Goal: Task Accomplishment & Management: Manage account settings

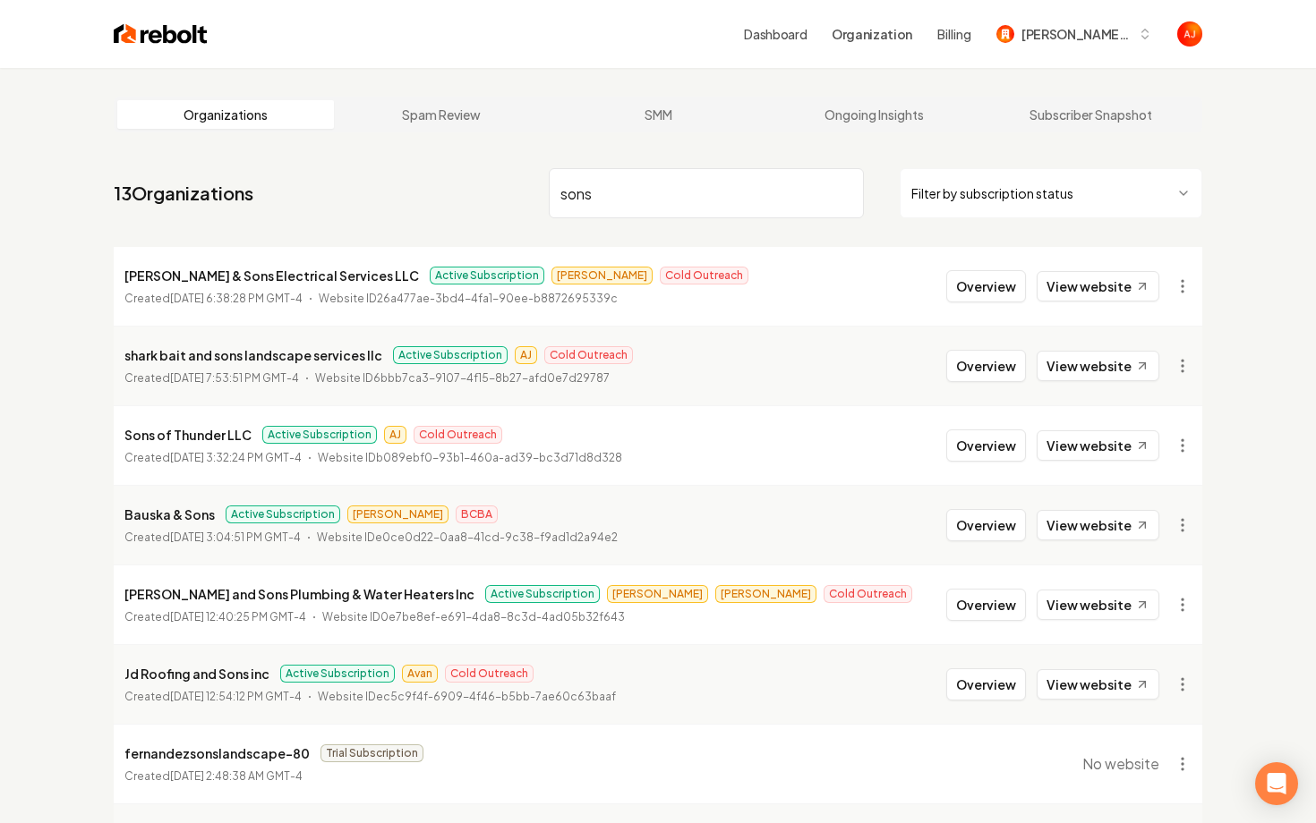
drag, startPoint x: 603, startPoint y: 201, endPoint x: 457, endPoint y: 197, distance: 146.8
click at [457, 197] on nav "13 Organizations sons Filter by subscription status" at bounding box center [658, 200] width 1088 height 79
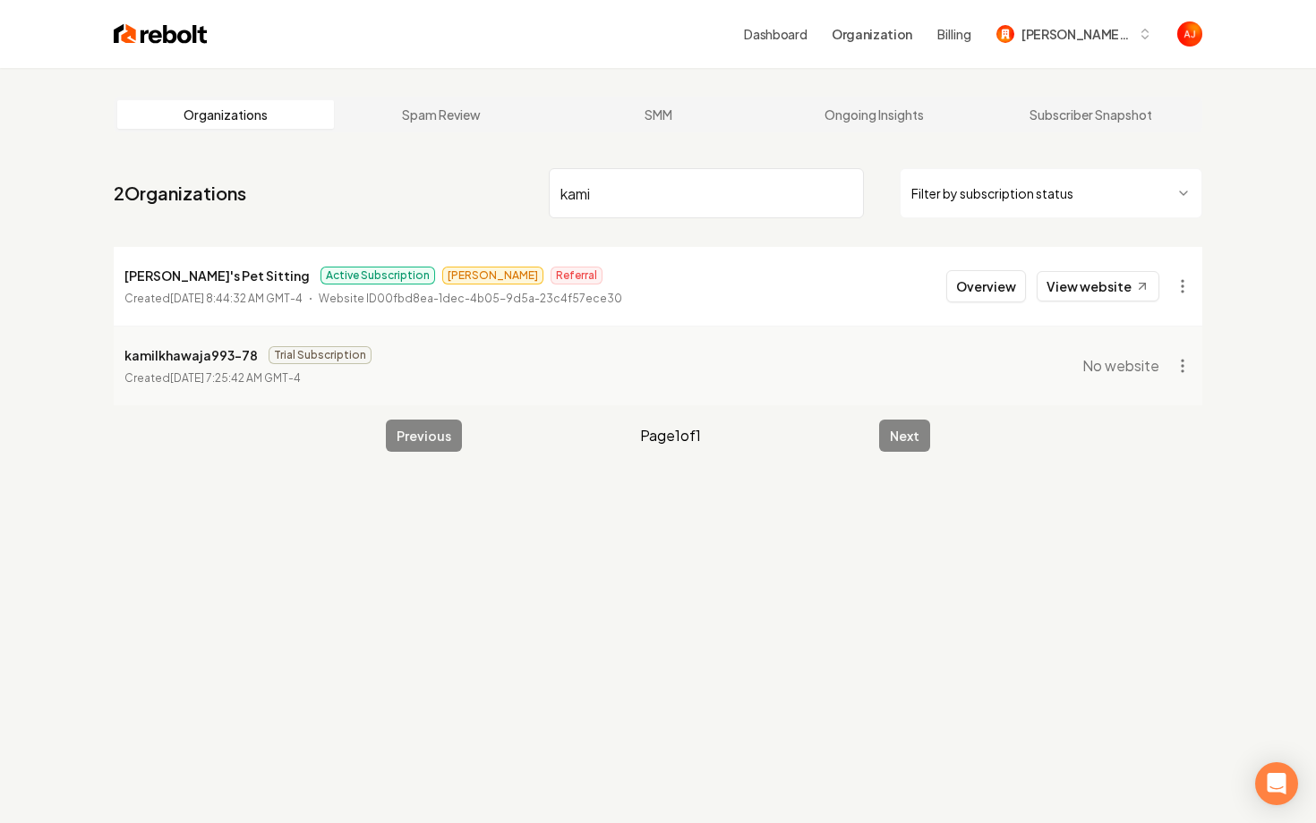
drag, startPoint x: 638, startPoint y: 201, endPoint x: 473, endPoint y: 167, distance: 168.9
click at [473, 167] on nav "2 Organizations kami Filter by subscription status" at bounding box center [658, 200] width 1088 height 79
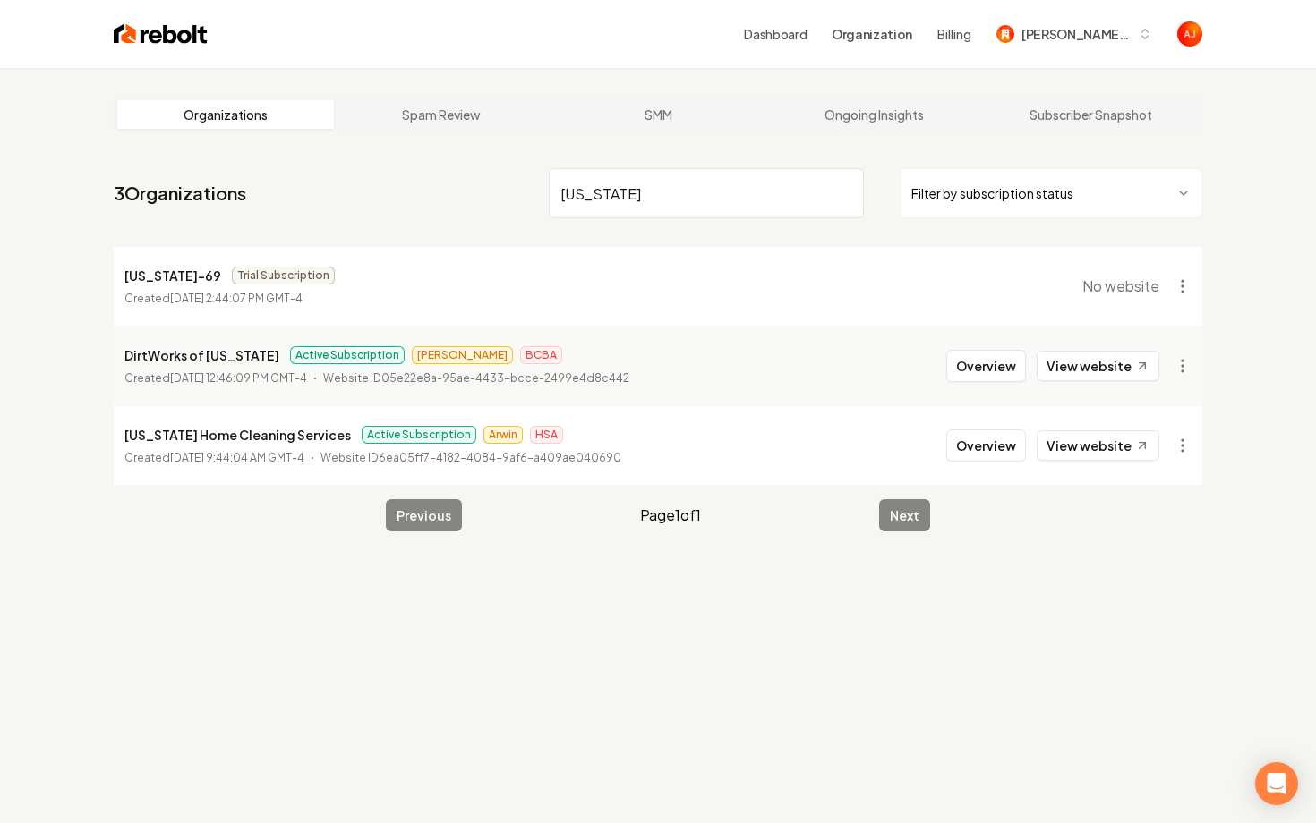
drag, startPoint x: 629, startPoint y: 190, endPoint x: 531, endPoint y: 176, distance: 99.4
click at [533, 177] on nav "3 Organizations virginia Filter by subscription status" at bounding box center [658, 200] width 1088 height 79
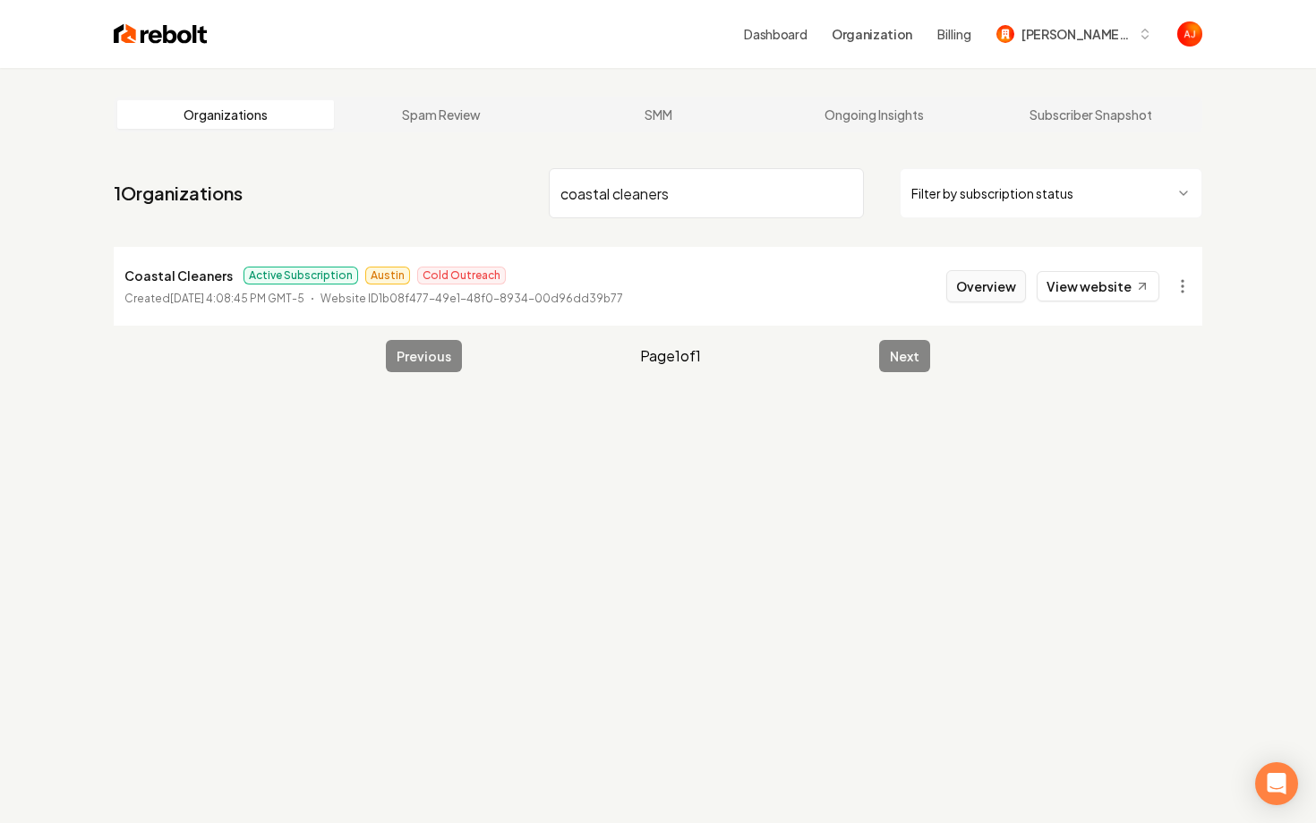
type input "coastal cleaners"
click at [976, 288] on button "Overview" at bounding box center [986, 286] width 80 height 32
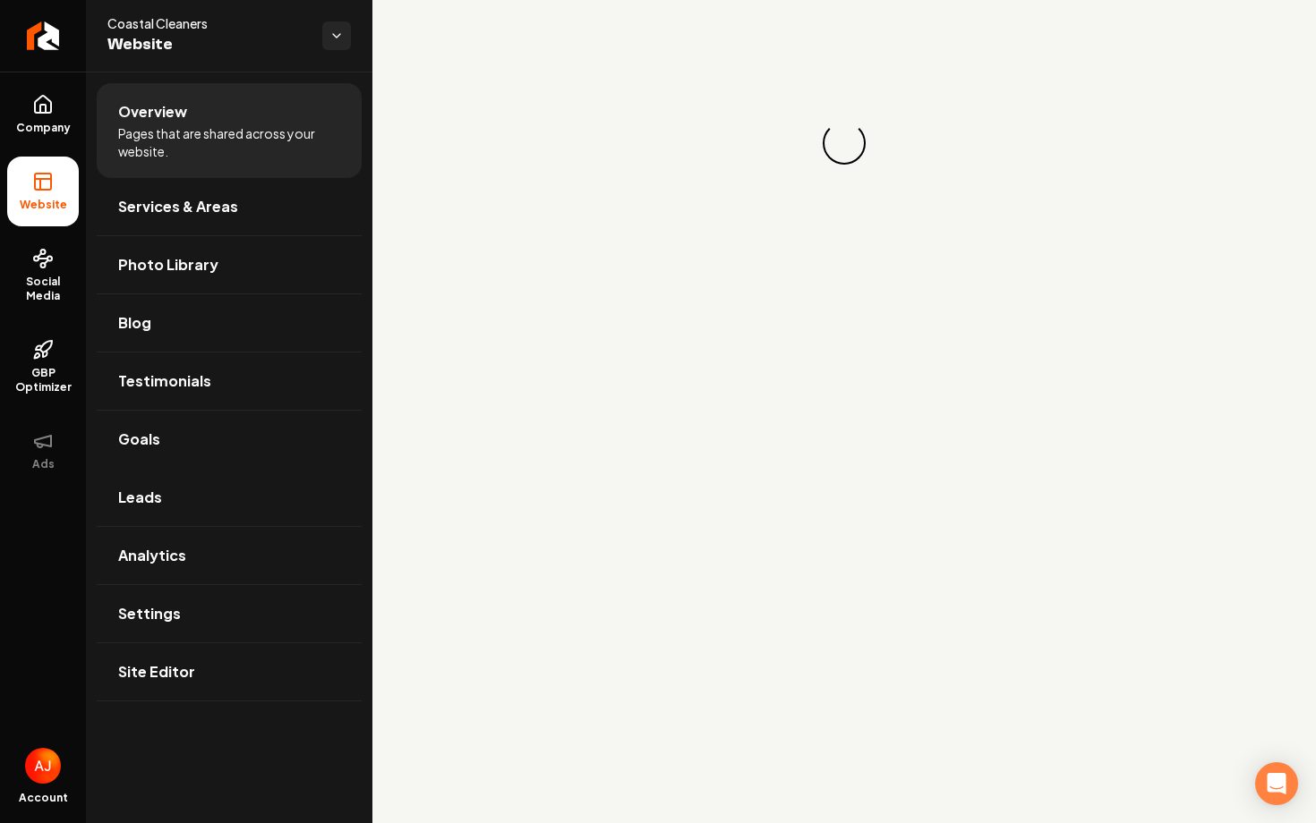
click at [140, 495] on span "Leads" at bounding box center [140, 497] width 44 height 21
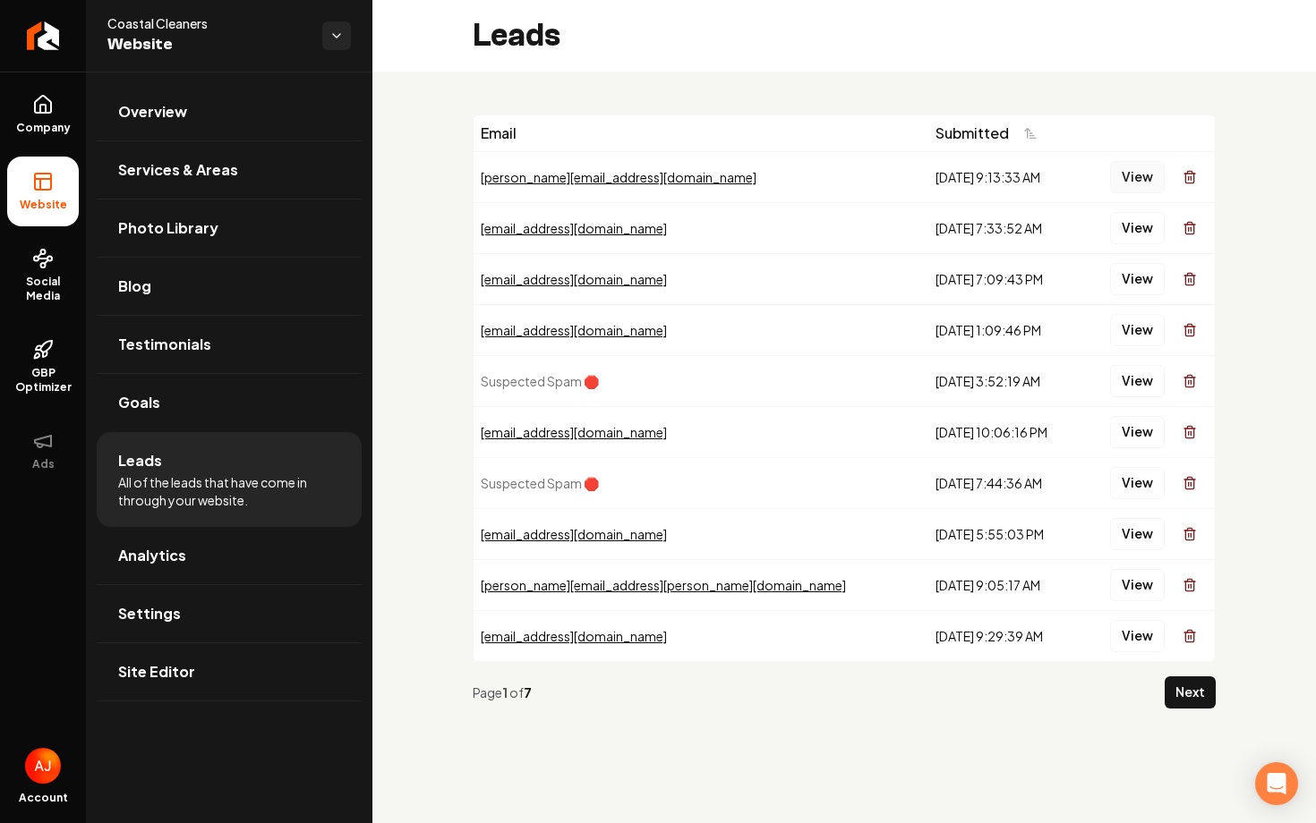
click at [1119, 175] on button "View" at bounding box center [1137, 177] width 55 height 32
click at [1127, 228] on button "View" at bounding box center [1137, 228] width 55 height 32
click at [1125, 267] on button "View" at bounding box center [1137, 279] width 55 height 32
click at [1128, 324] on button "View" at bounding box center [1137, 330] width 55 height 32
click at [1139, 324] on button "View" at bounding box center [1137, 330] width 55 height 32
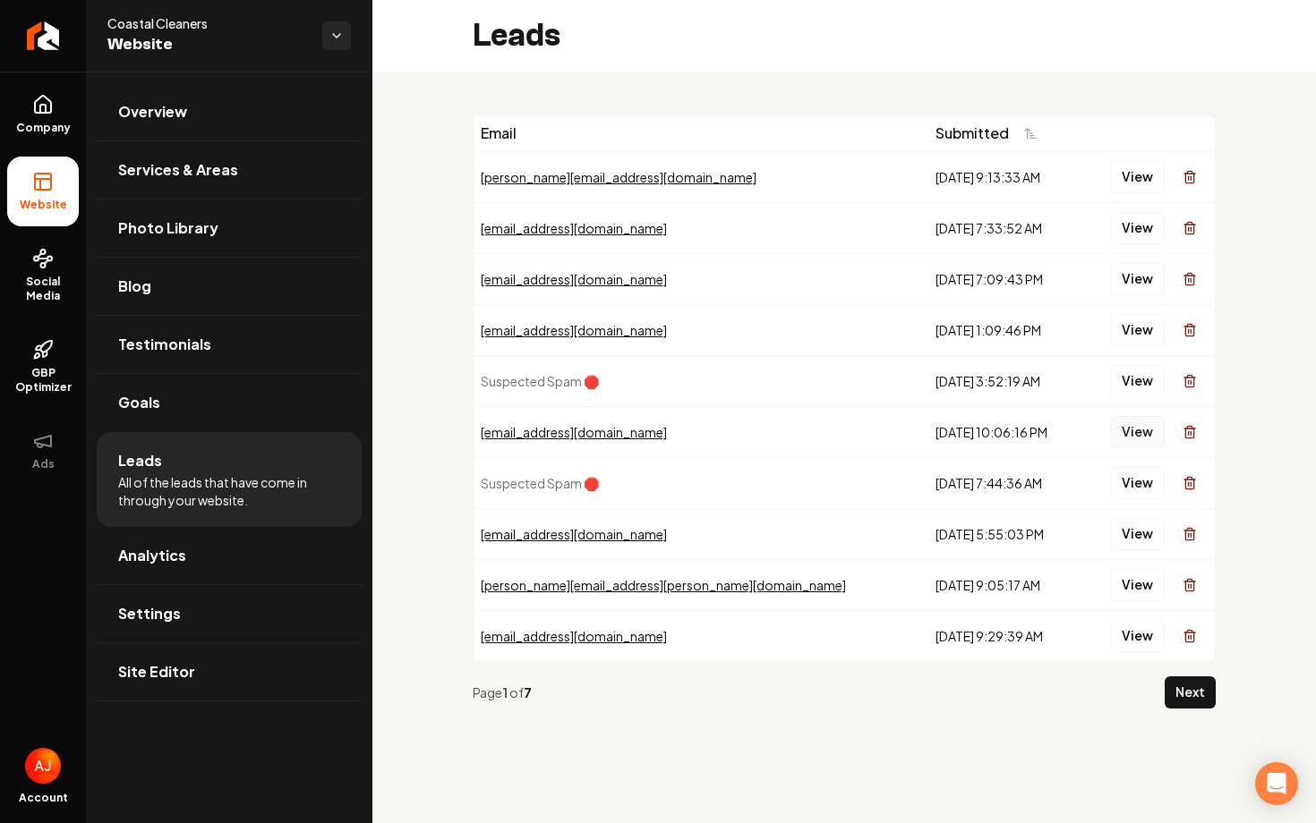
click at [1139, 430] on button "View" at bounding box center [1137, 432] width 55 height 32
click at [1128, 515] on td "View" at bounding box center [1147, 533] width 134 height 51
click at [1128, 530] on button "View" at bounding box center [1137, 534] width 55 height 32
click at [1130, 594] on button "View" at bounding box center [1137, 585] width 55 height 32
click at [1131, 633] on button "View" at bounding box center [1137, 636] width 55 height 32
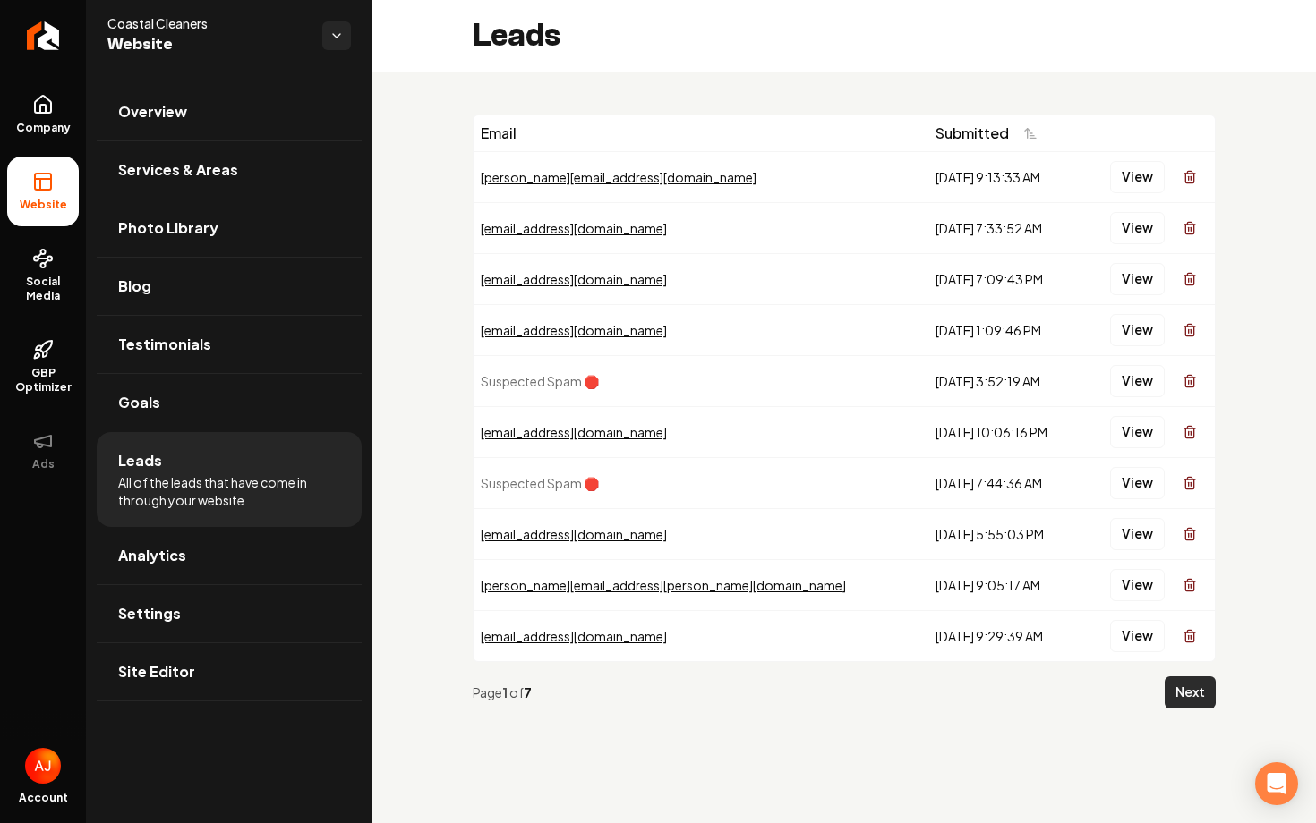
click at [1170, 691] on button "Next" at bounding box center [1190, 693] width 51 height 32
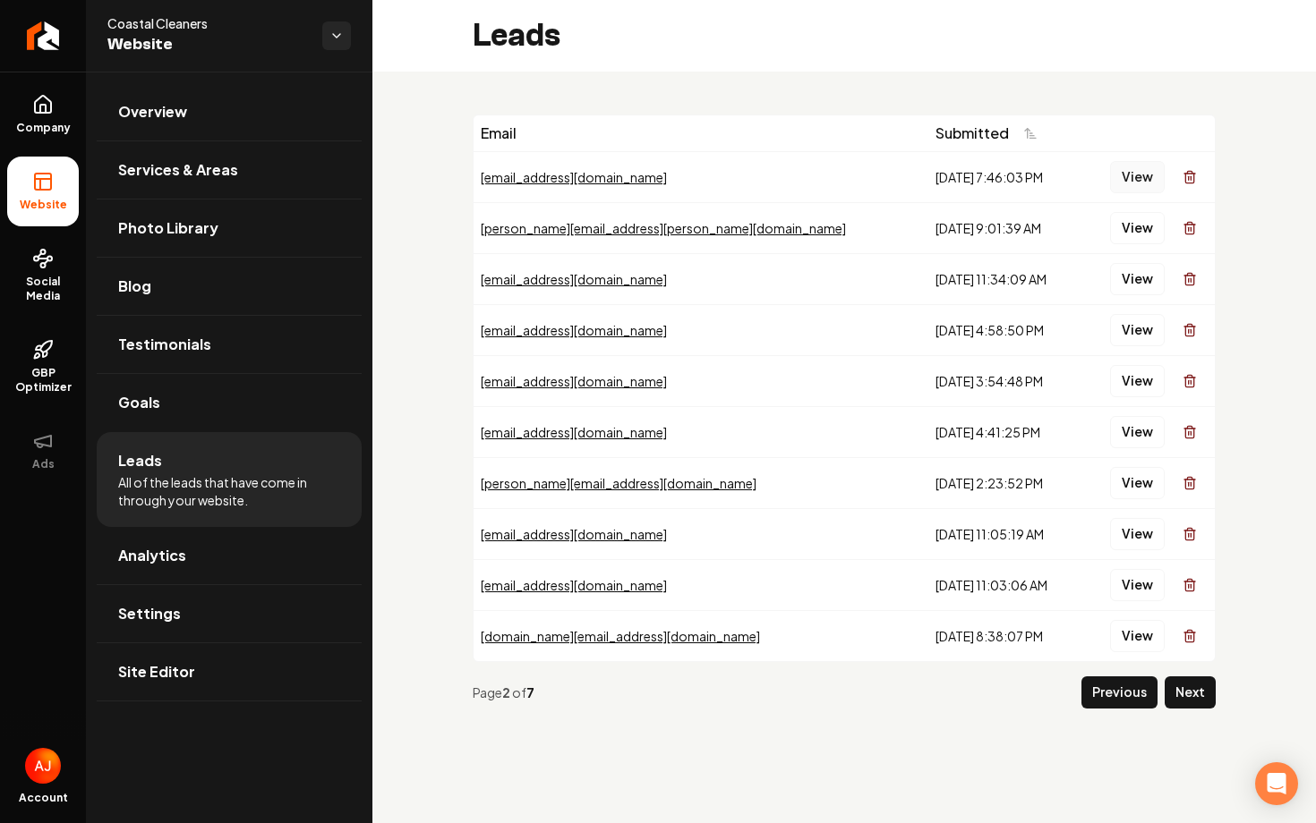
click at [1125, 172] on button "View" at bounding box center [1137, 177] width 55 height 32
click at [1135, 221] on button "View" at bounding box center [1137, 228] width 55 height 32
click at [1135, 274] on button "View" at bounding box center [1137, 279] width 55 height 32
click at [1134, 333] on button "View" at bounding box center [1137, 330] width 55 height 32
drag, startPoint x: 1134, startPoint y: 358, endPoint x: 1134, endPoint y: 375, distance: 17.0
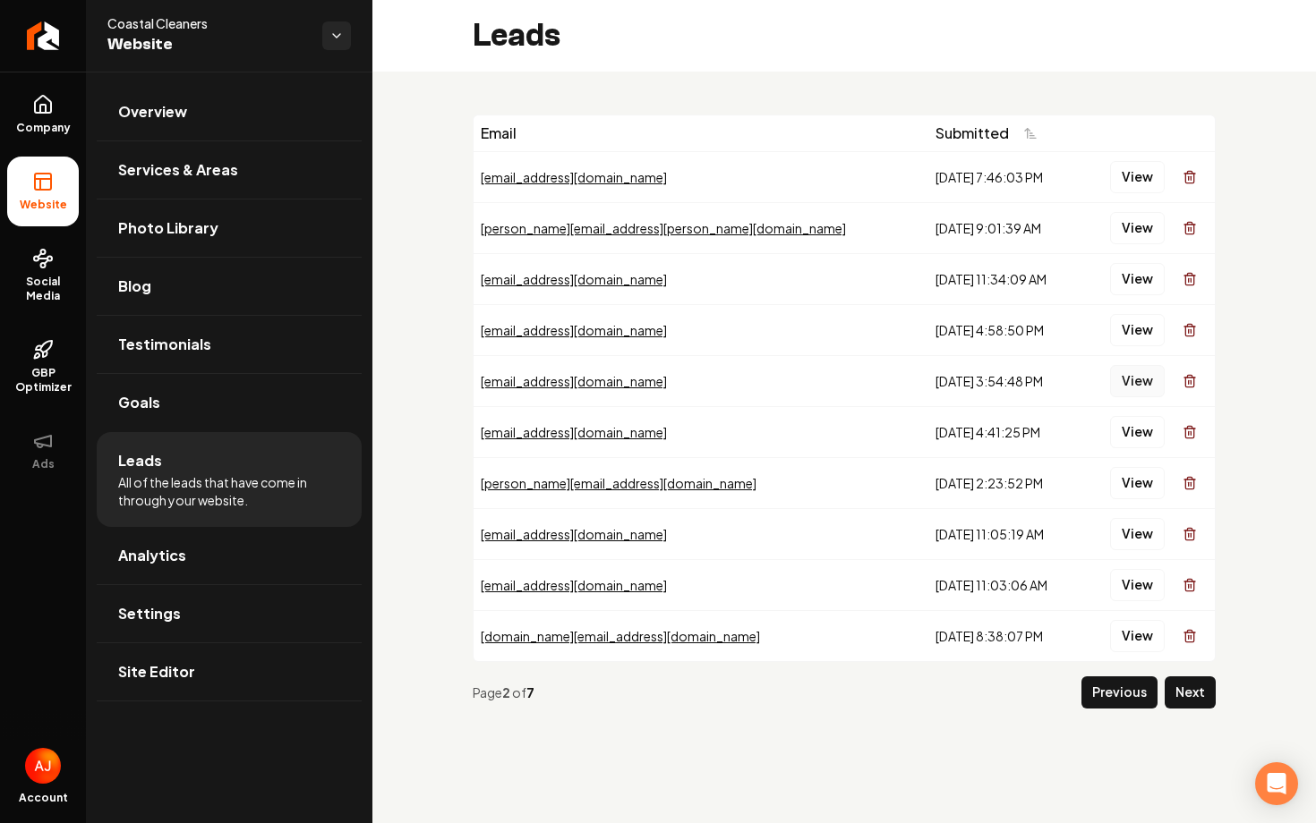
click at [1134, 377] on button "View" at bounding box center [1137, 381] width 55 height 32
click at [1134, 439] on button "View" at bounding box center [1137, 432] width 55 height 32
click at [1132, 489] on button "View" at bounding box center [1137, 483] width 55 height 32
click at [171, 119] on span "Overview" at bounding box center [152, 111] width 69 height 21
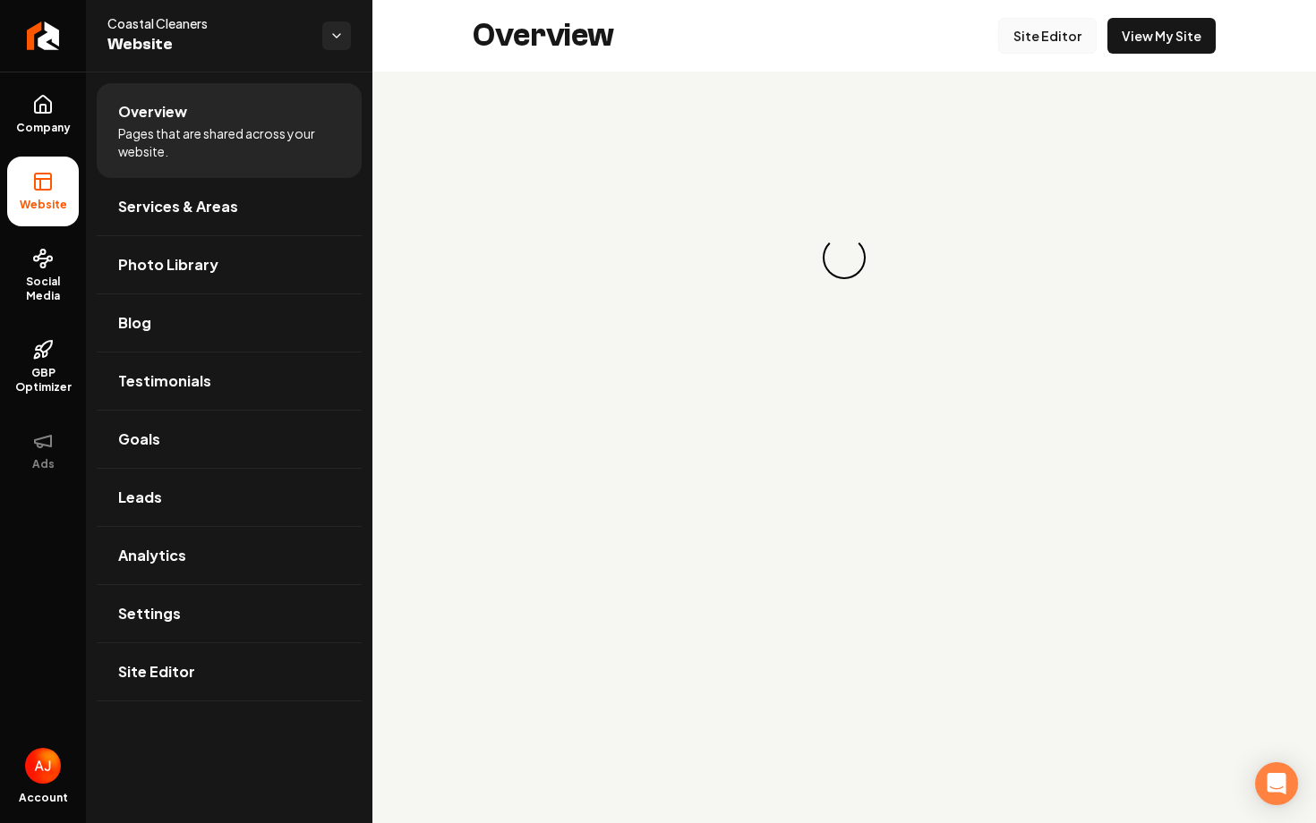
click at [1035, 24] on link "Site Editor" at bounding box center [1047, 36] width 98 height 36
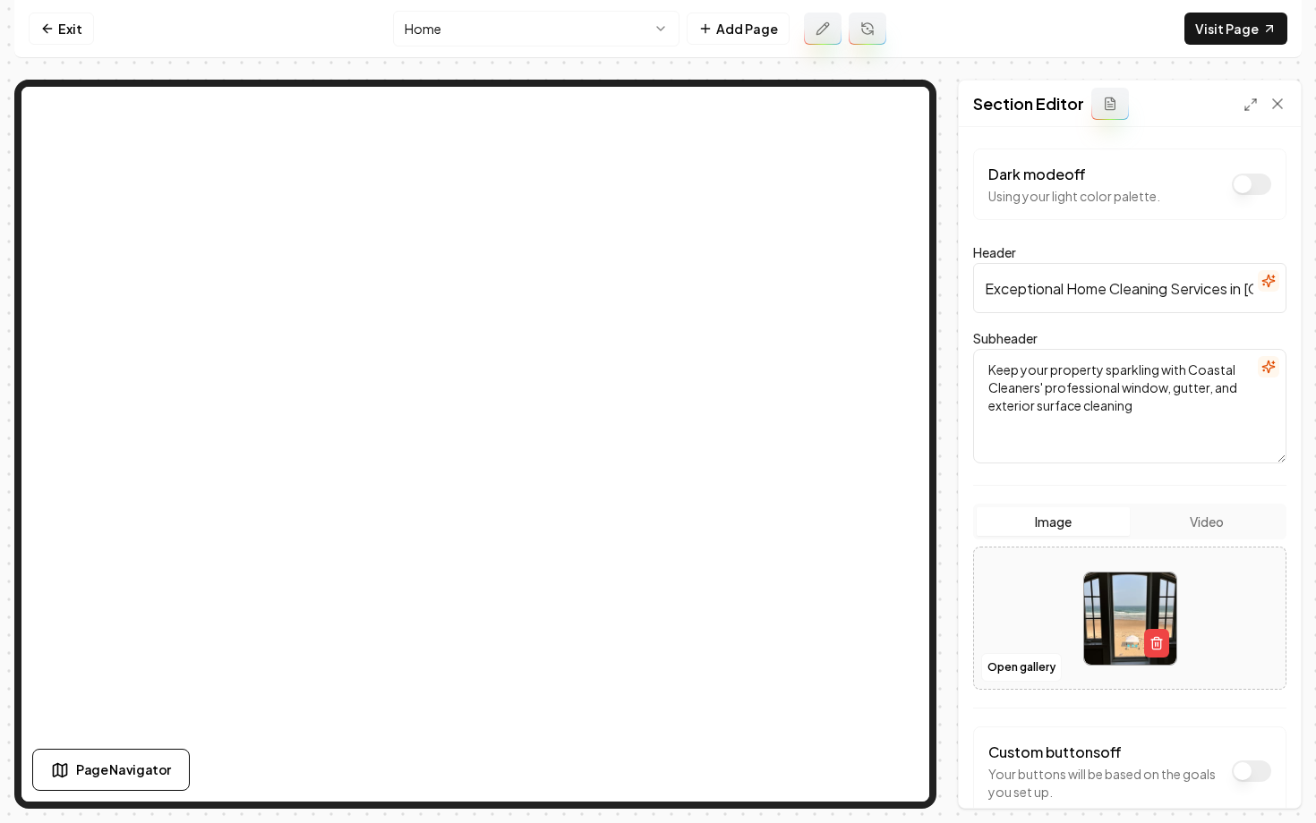
scroll to position [0, 71]
drag, startPoint x: 1089, startPoint y: 294, endPoint x: 1306, endPoint y: 292, distance: 216.6
click at [1306, 292] on div "Computer Required This feature is only available on a computer. Please switch t…" at bounding box center [658, 411] width 1316 height 823
click at [1213, 286] on input "Exceptional Home Cleaning Services in [GEOGRAPHIC_DATA], [GEOGRAPHIC_DATA]" at bounding box center [1129, 288] width 313 height 50
click at [1222, 286] on input "Exceptional Home Cleaning Services in [GEOGRAPHIC_DATA], [GEOGRAPHIC_DATA]" at bounding box center [1129, 288] width 313 height 50
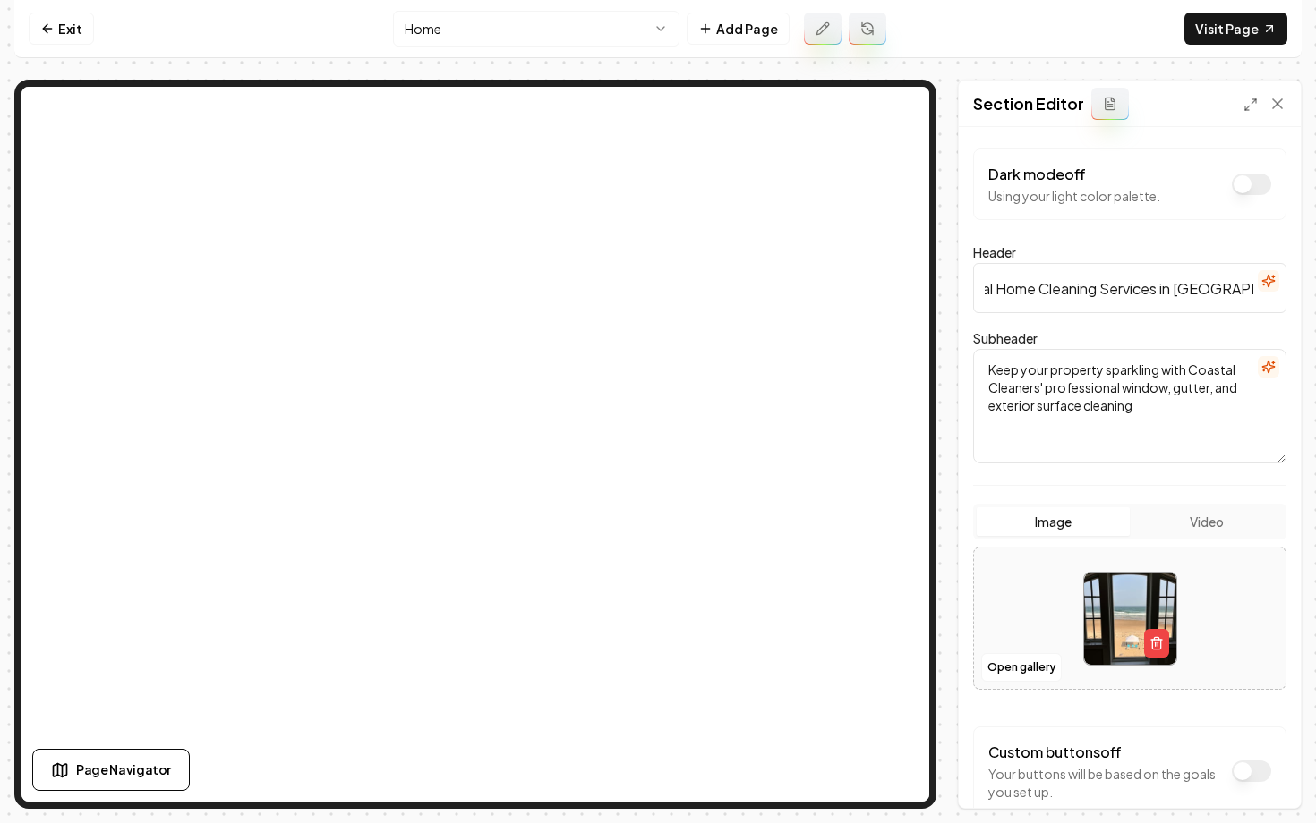
click at [1250, 291] on input "Exceptional Home Cleaning Services in [GEOGRAPHIC_DATA], [GEOGRAPHIC_DATA]" at bounding box center [1129, 288] width 313 height 50
type input "Exceptional Home Cleaning Services in [GEOGRAPHIC_DATA][US_STATE]"
click at [1253, 772] on button "Save" at bounding box center [1259, 778] width 53 height 32
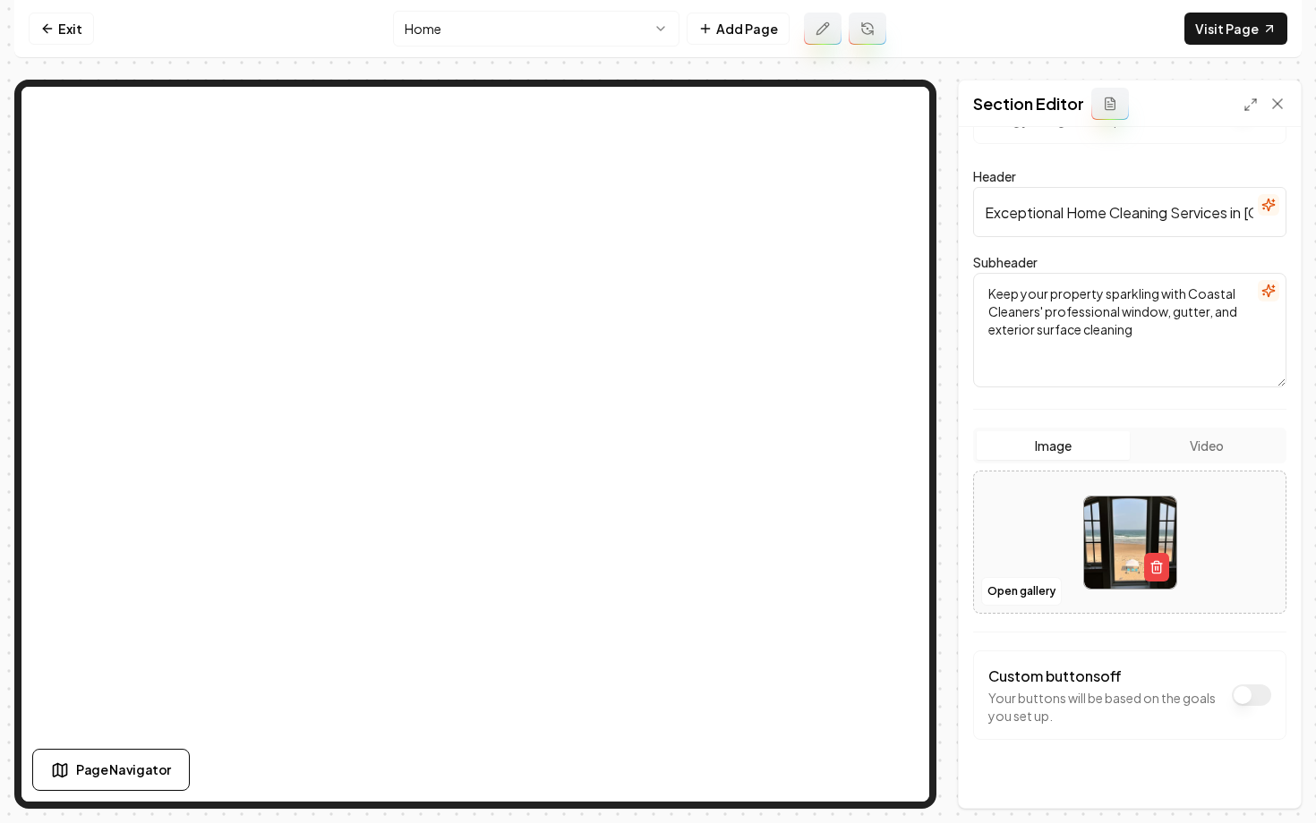
scroll to position [81, 0]
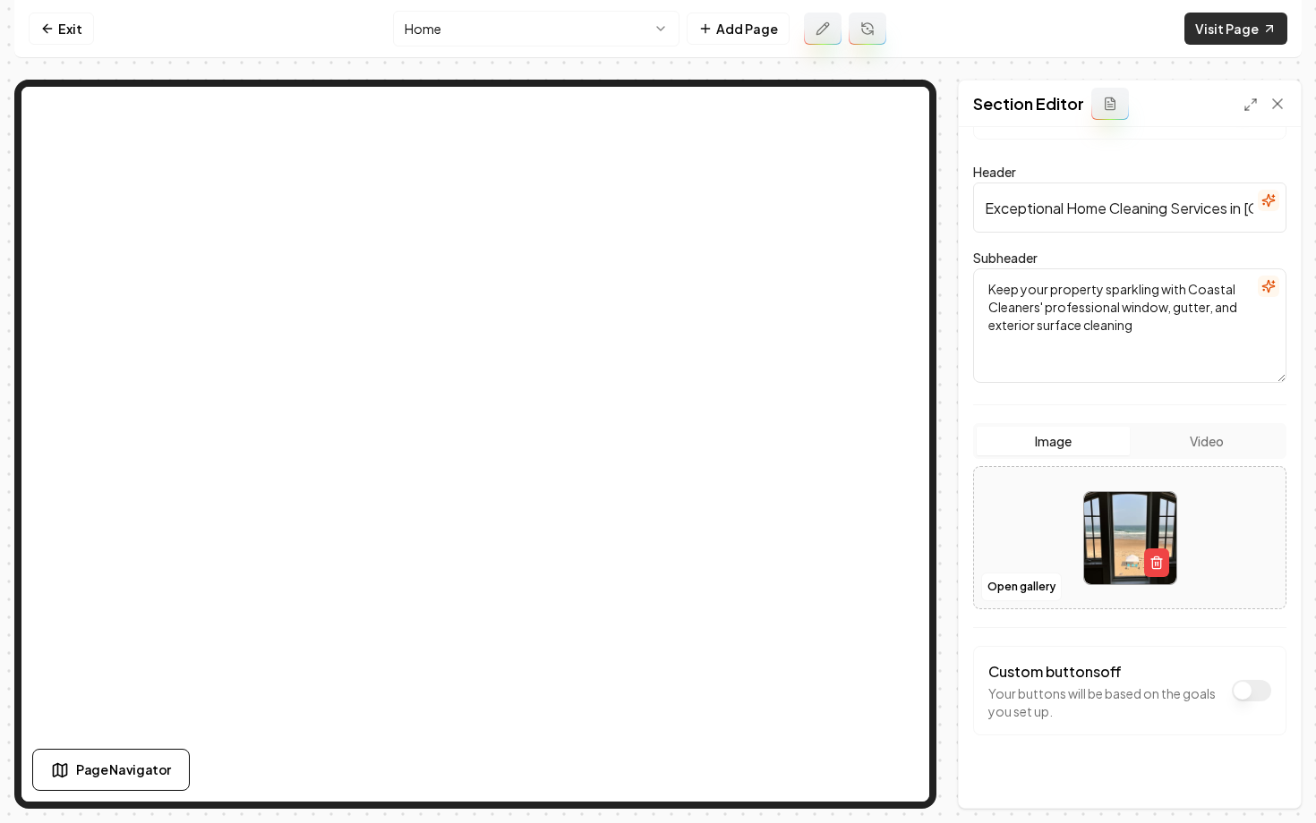
click at [1207, 30] on link "Visit Page" at bounding box center [1235, 29] width 103 height 32
click at [47, 33] on icon at bounding box center [47, 28] width 14 height 14
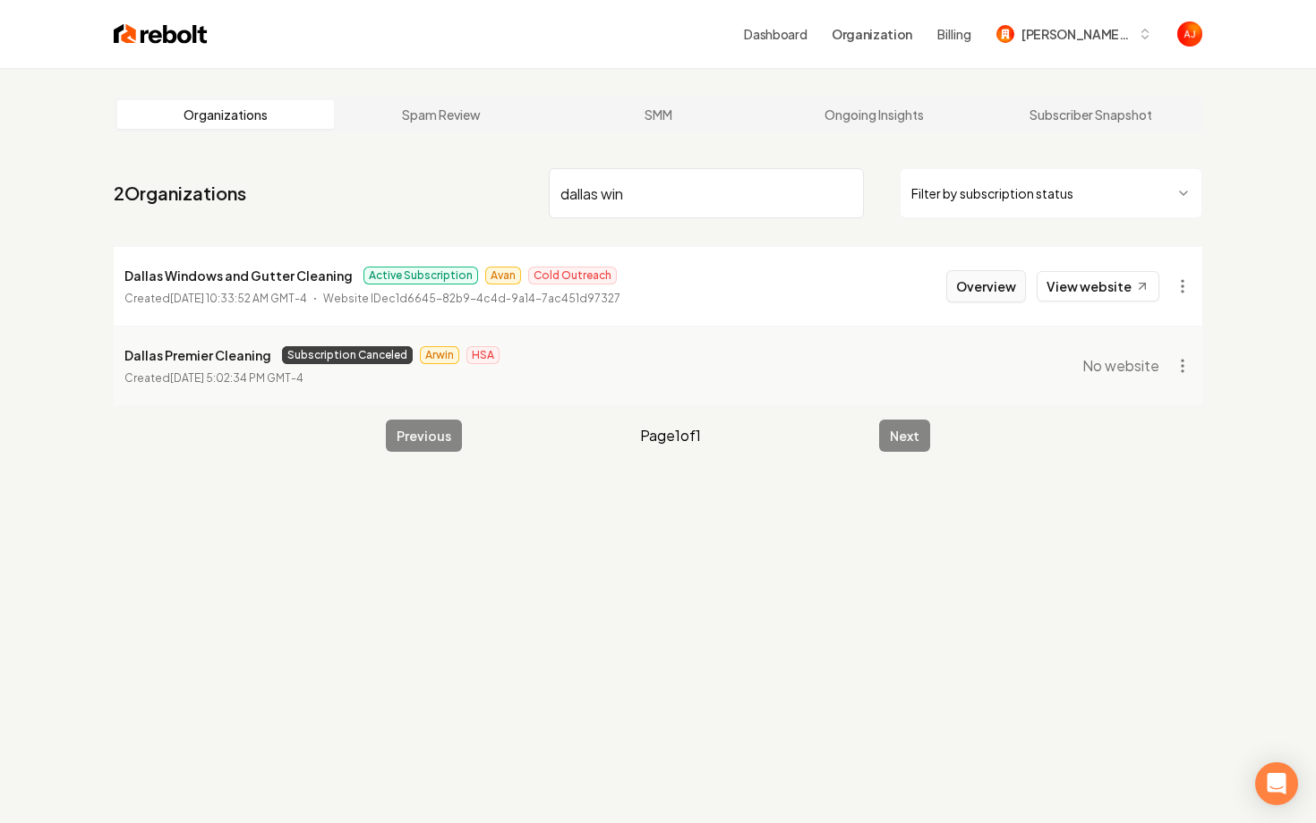
type input "dallas win"
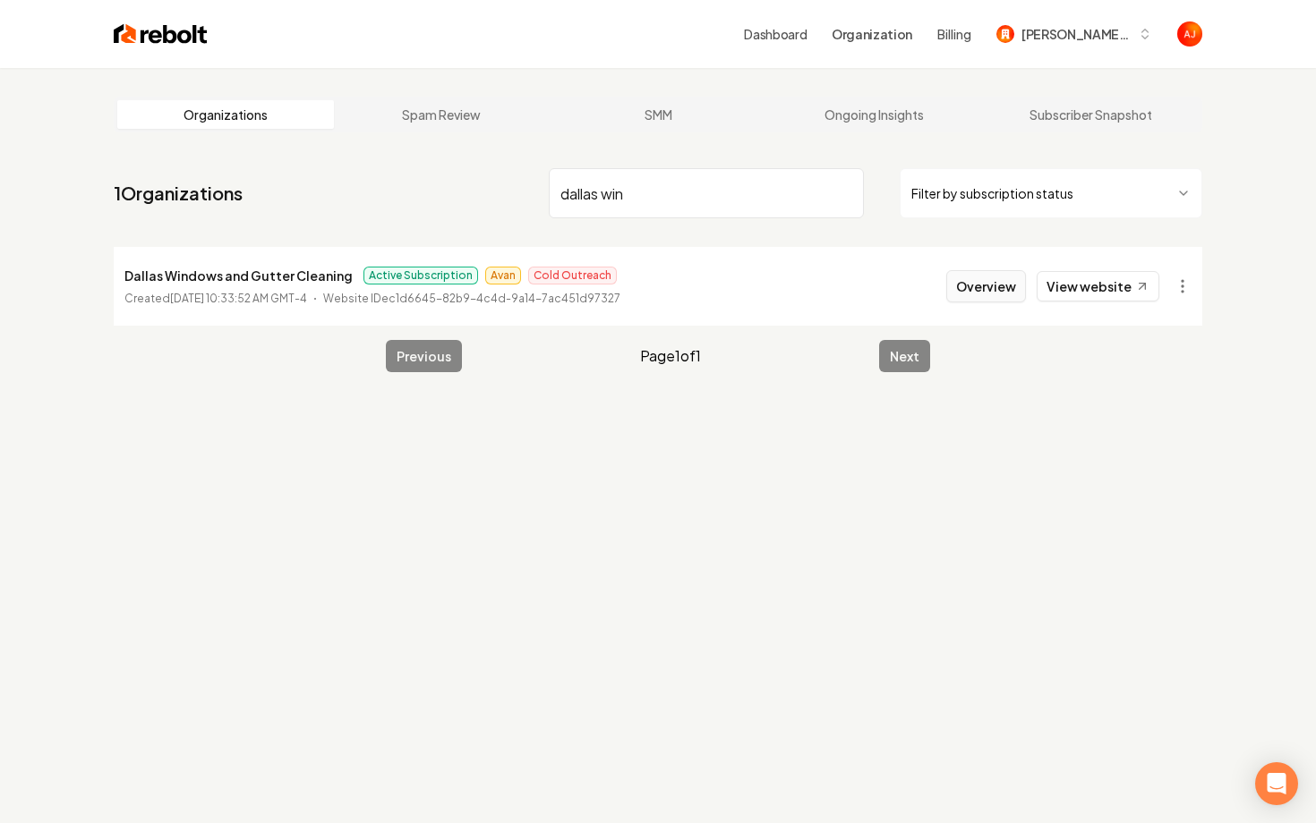
click at [973, 284] on button "Overview" at bounding box center [986, 286] width 80 height 32
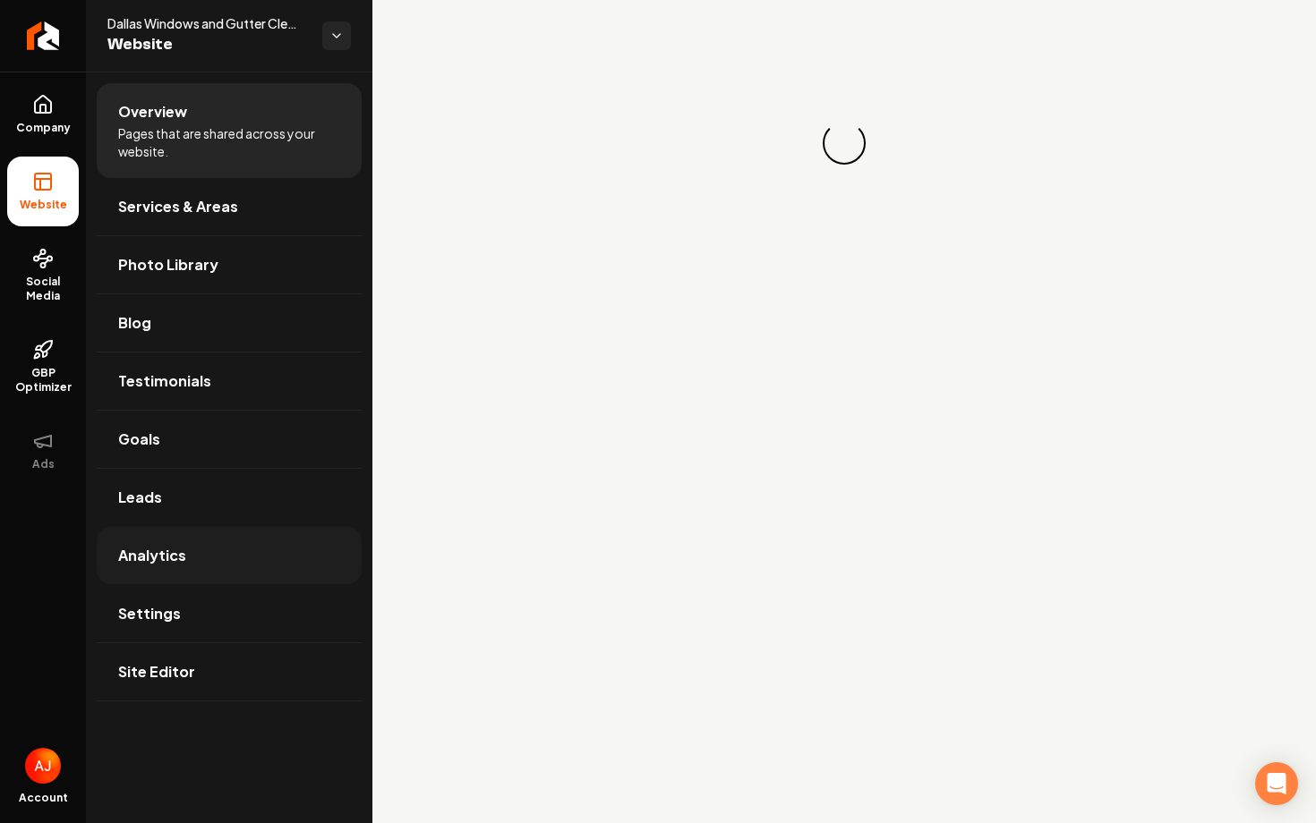
click at [196, 553] on link "Analytics" at bounding box center [229, 555] width 265 height 57
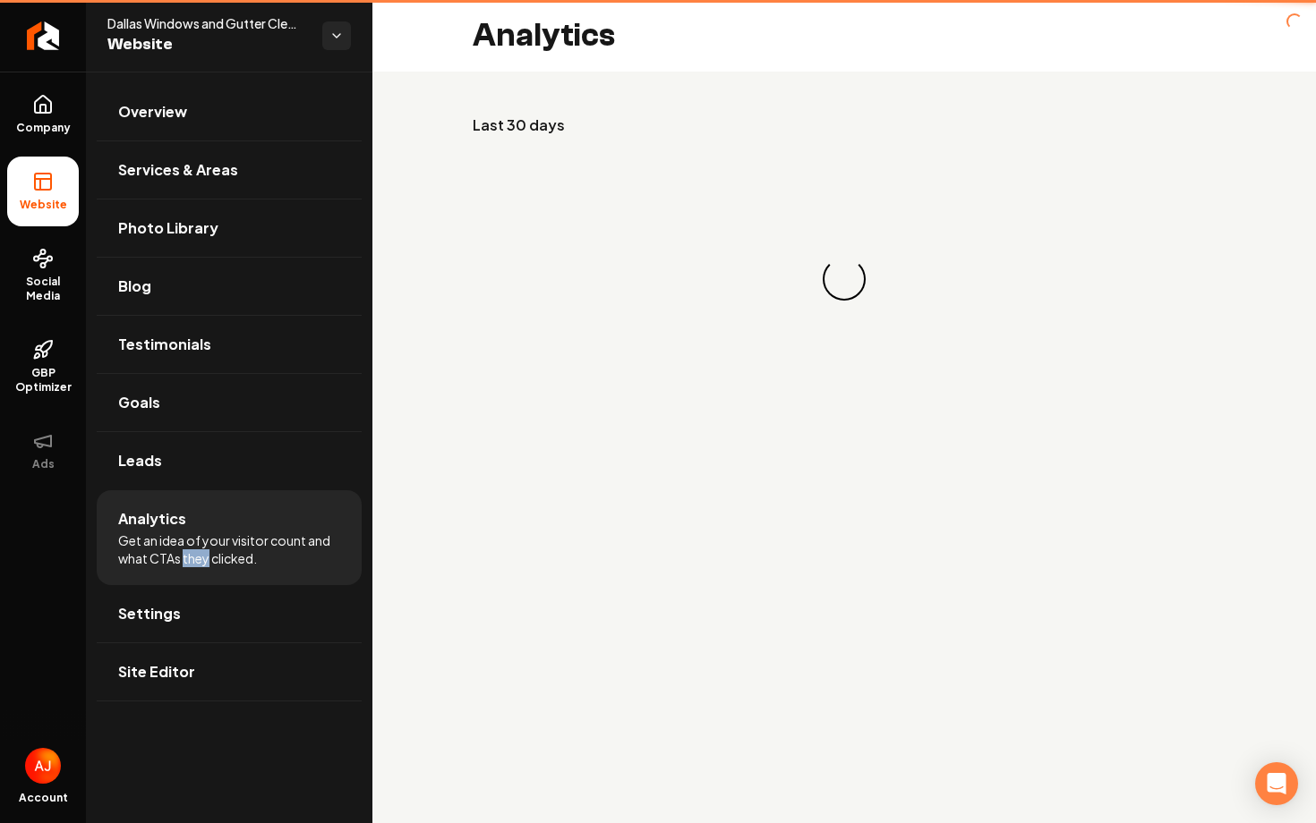
click at [196, 553] on span "Get an idea of your visitor count and what CTAs they clicked." at bounding box center [229, 550] width 222 height 36
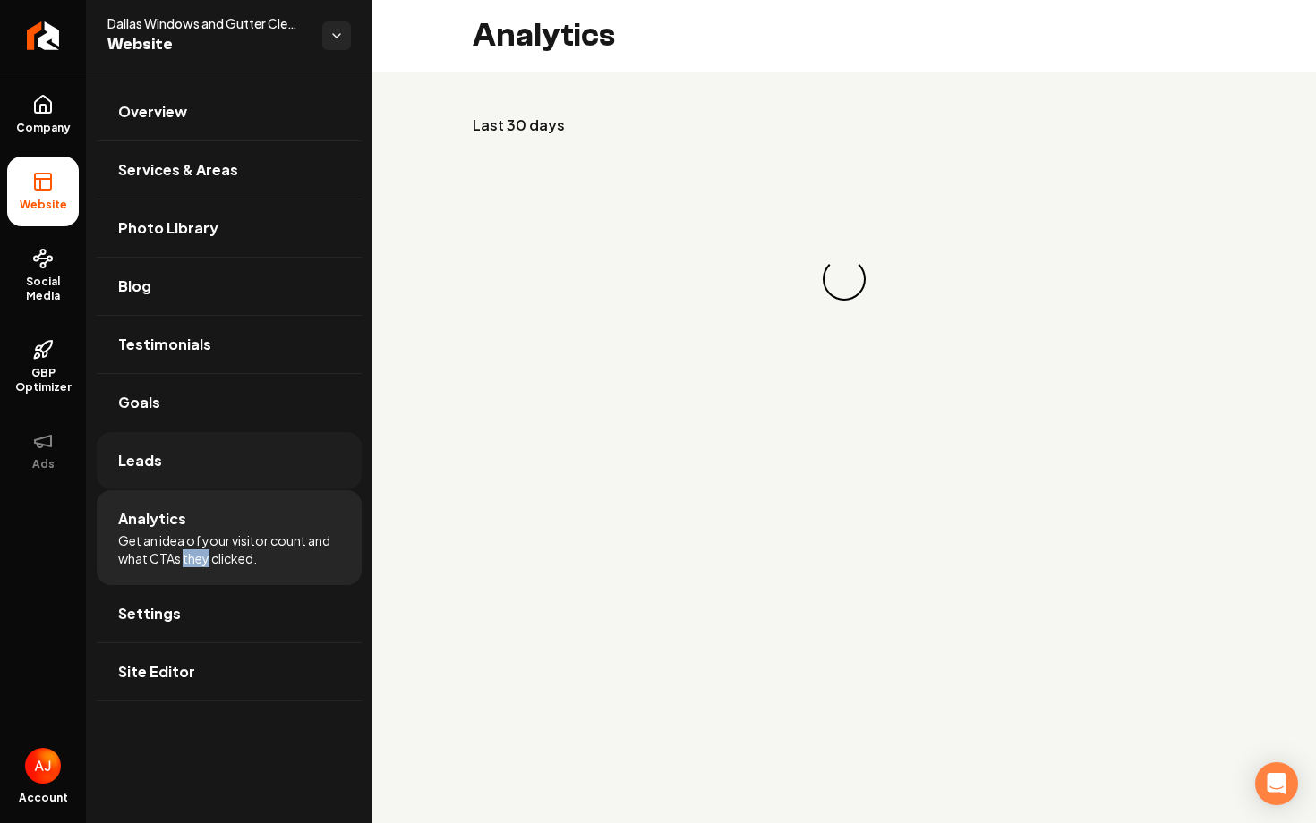
click at [195, 451] on link "Leads" at bounding box center [229, 460] width 265 height 57
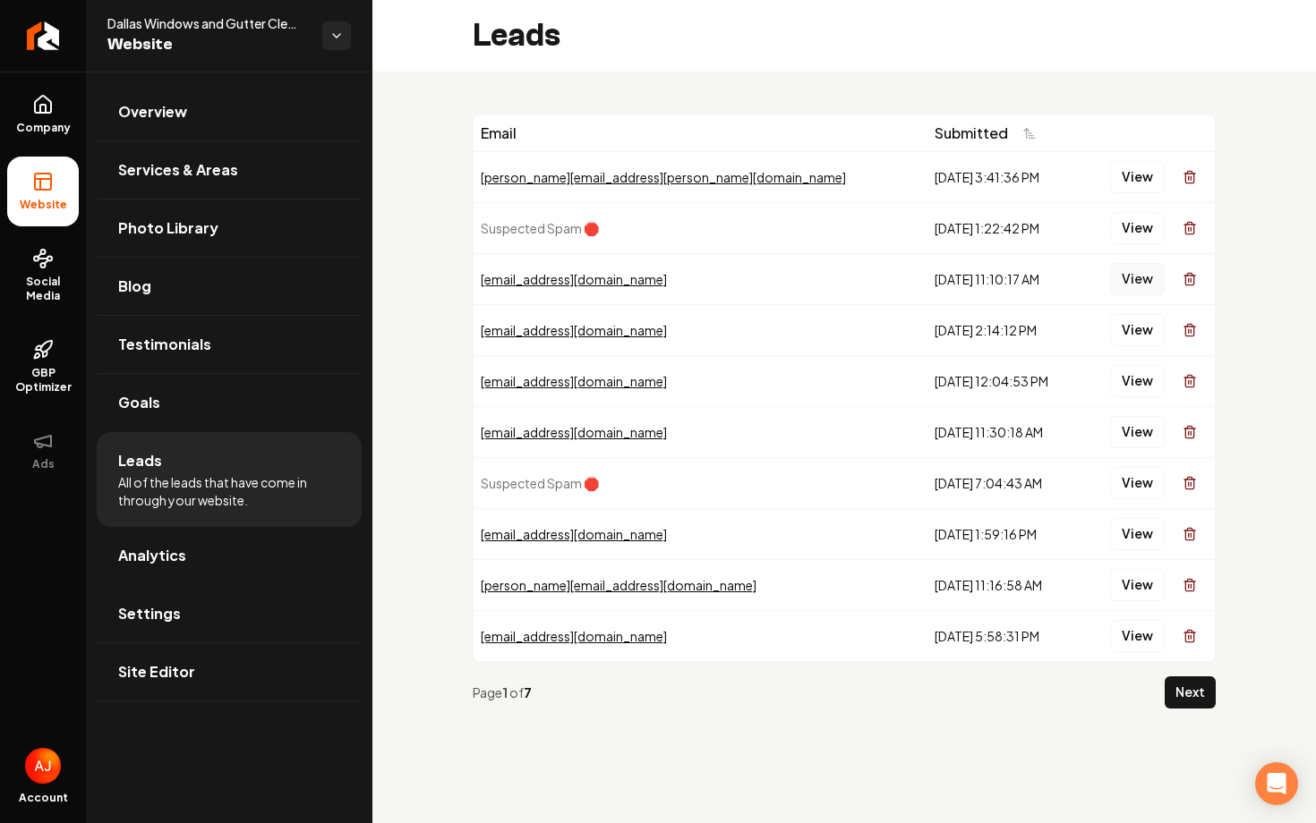
click at [1131, 275] on button "View" at bounding box center [1137, 279] width 55 height 32
click at [1155, 327] on button "View" at bounding box center [1137, 330] width 55 height 32
click at [1123, 388] on button "View" at bounding box center [1137, 381] width 55 height 32
click at [1122, 432] on button "View" at bounding box center [1137, 432] width 55 height 32
click at [72, 272] on link "Social Media" at bounding box center [43, 276] width 72 height 84
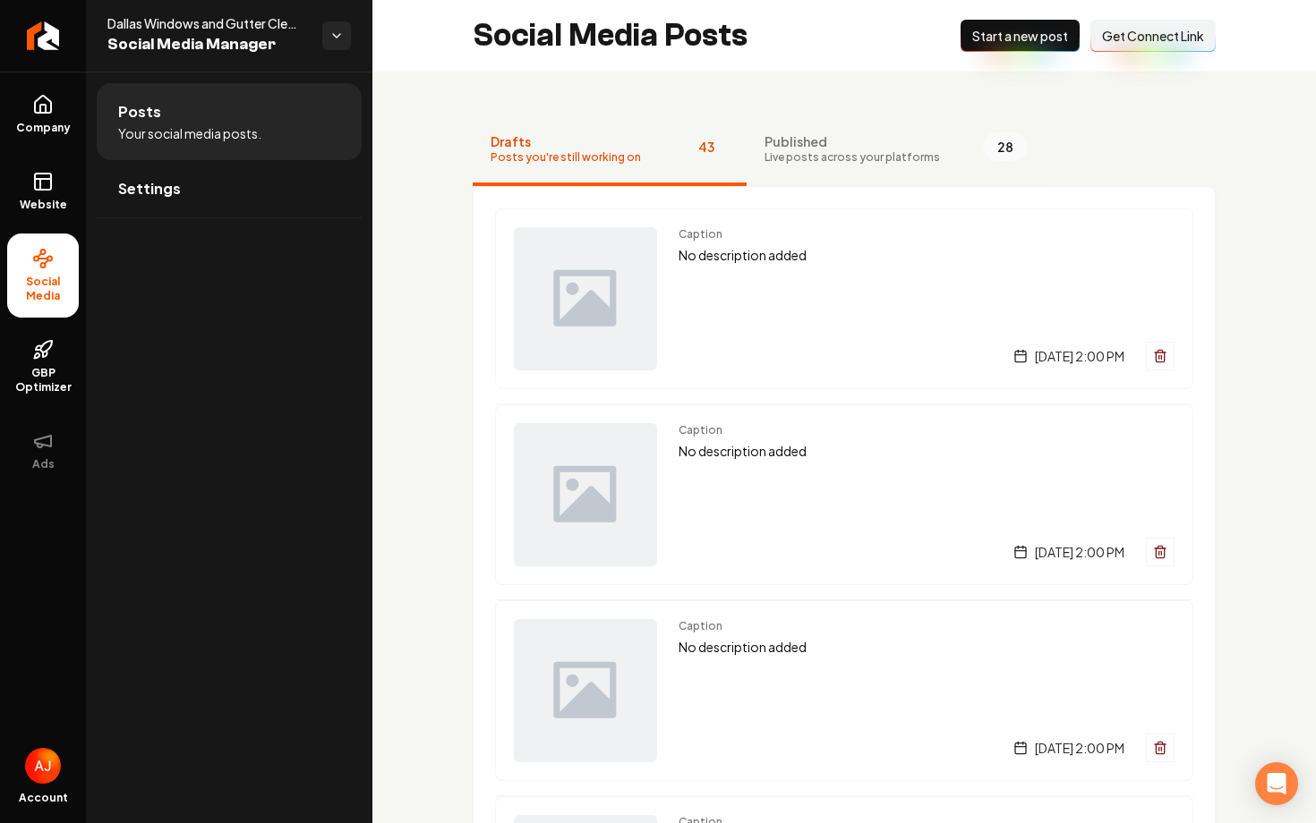
click at [781, 162] on span "Live posts across your platforms" at bounding box center [851, 157] width 175 height 14
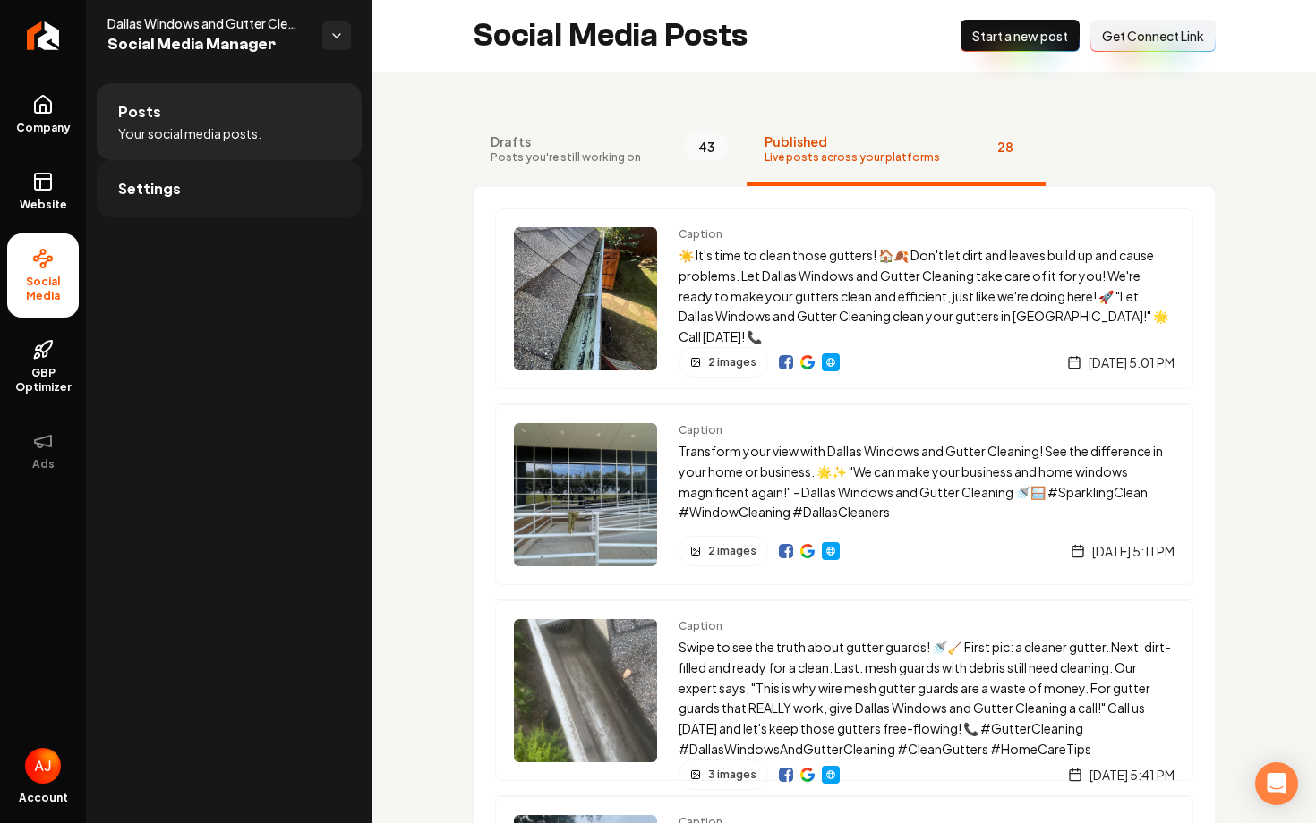
click at [227, 176] on link "Settings" at bounding box center [229, 188] width 265 height 57
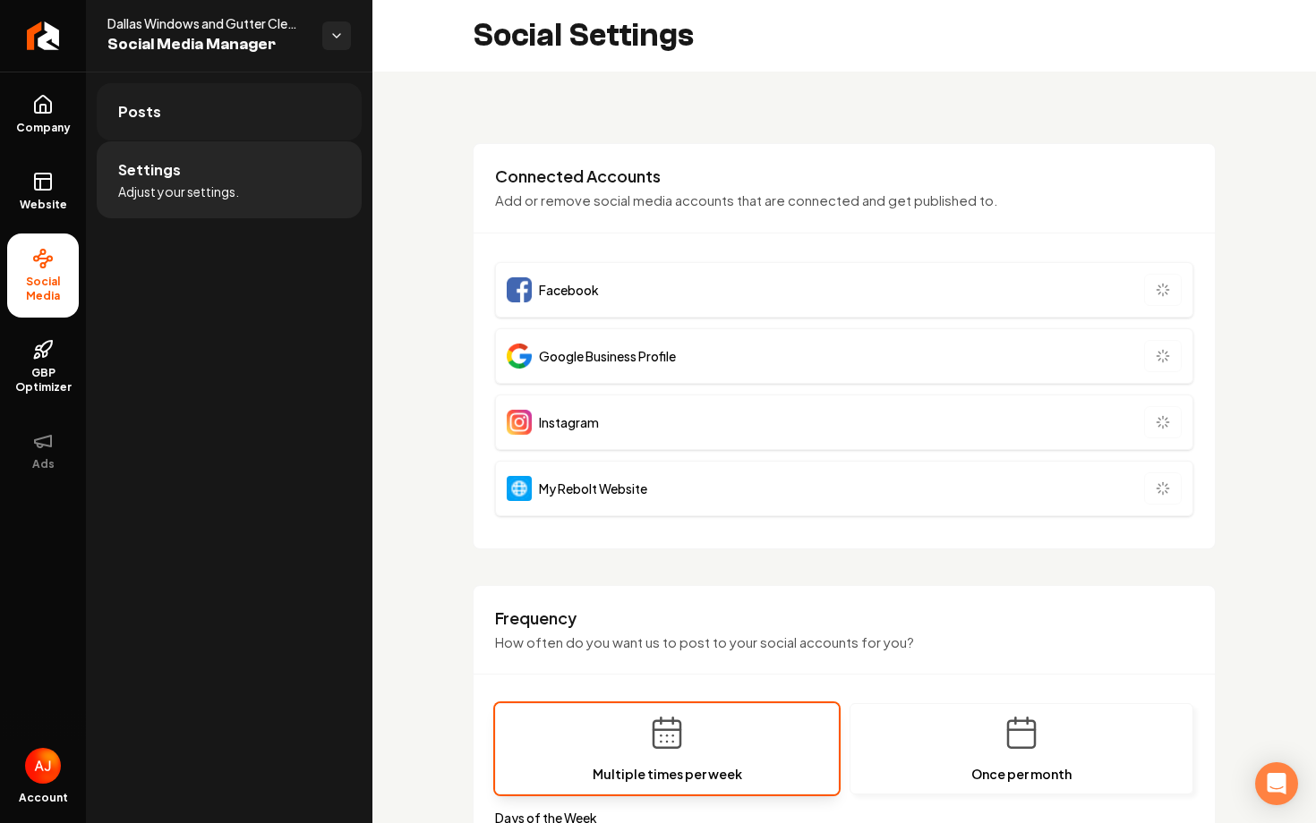
click at [248, 127] on link "Posts" at bounding box center [229, 111] width 265 height 57
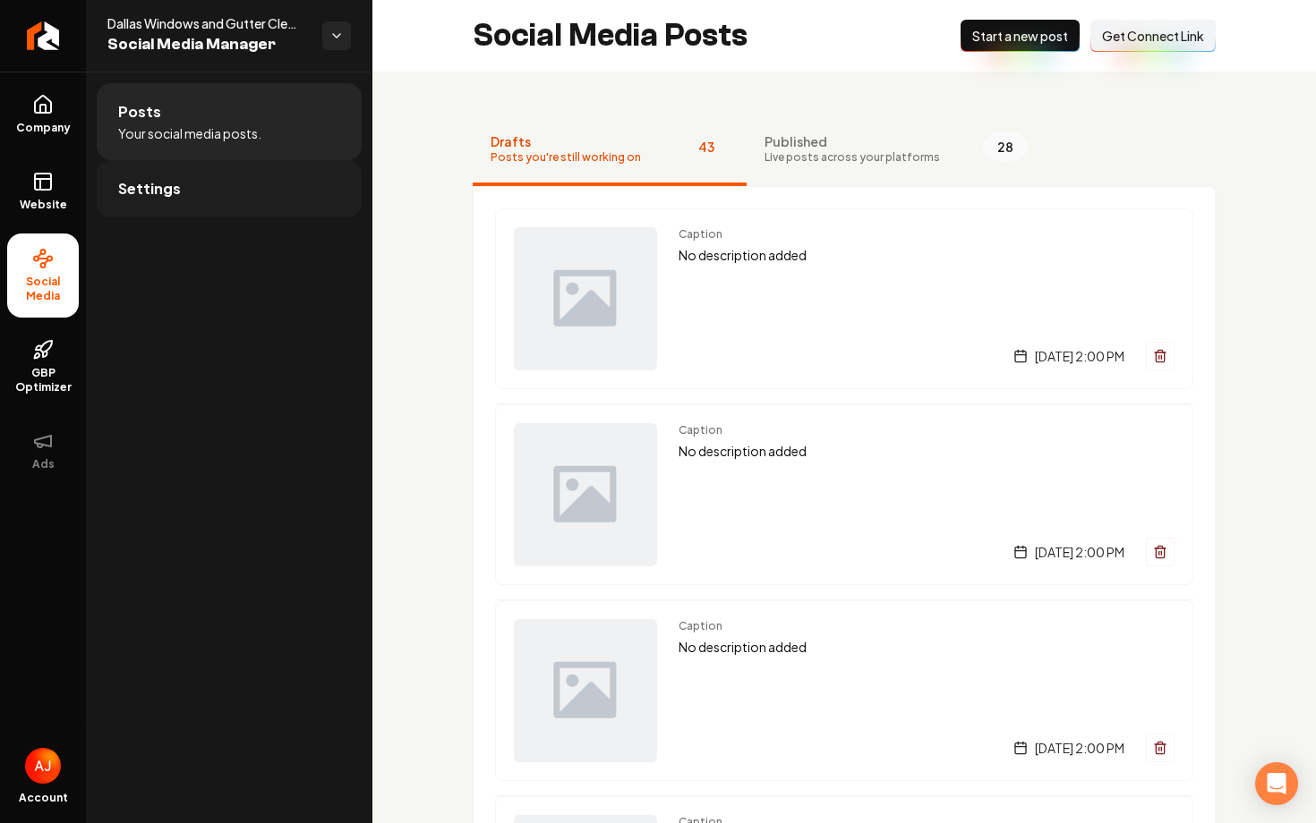
click at [242, 186] on link "Settings" at bounding box center [229, 188] width 265 height 57
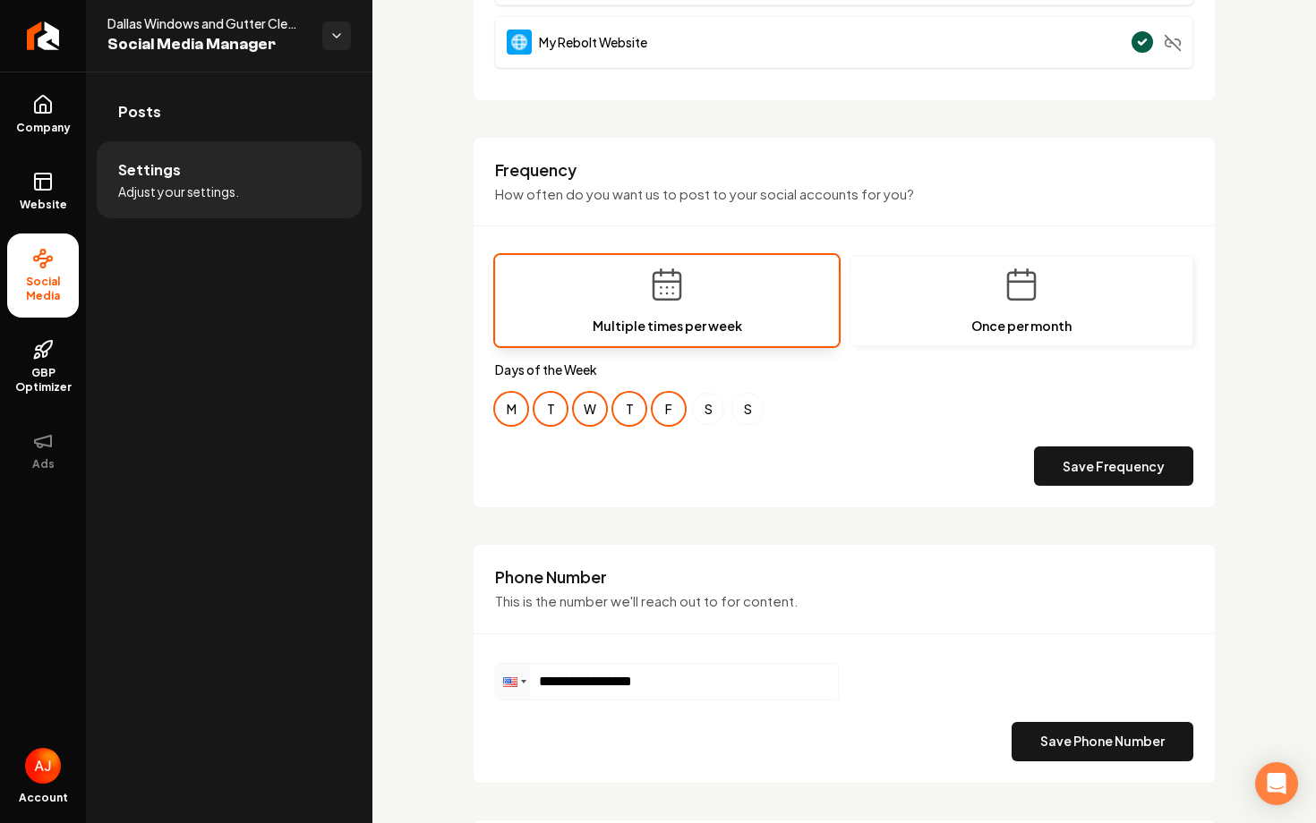
scroll to position [474, 0]
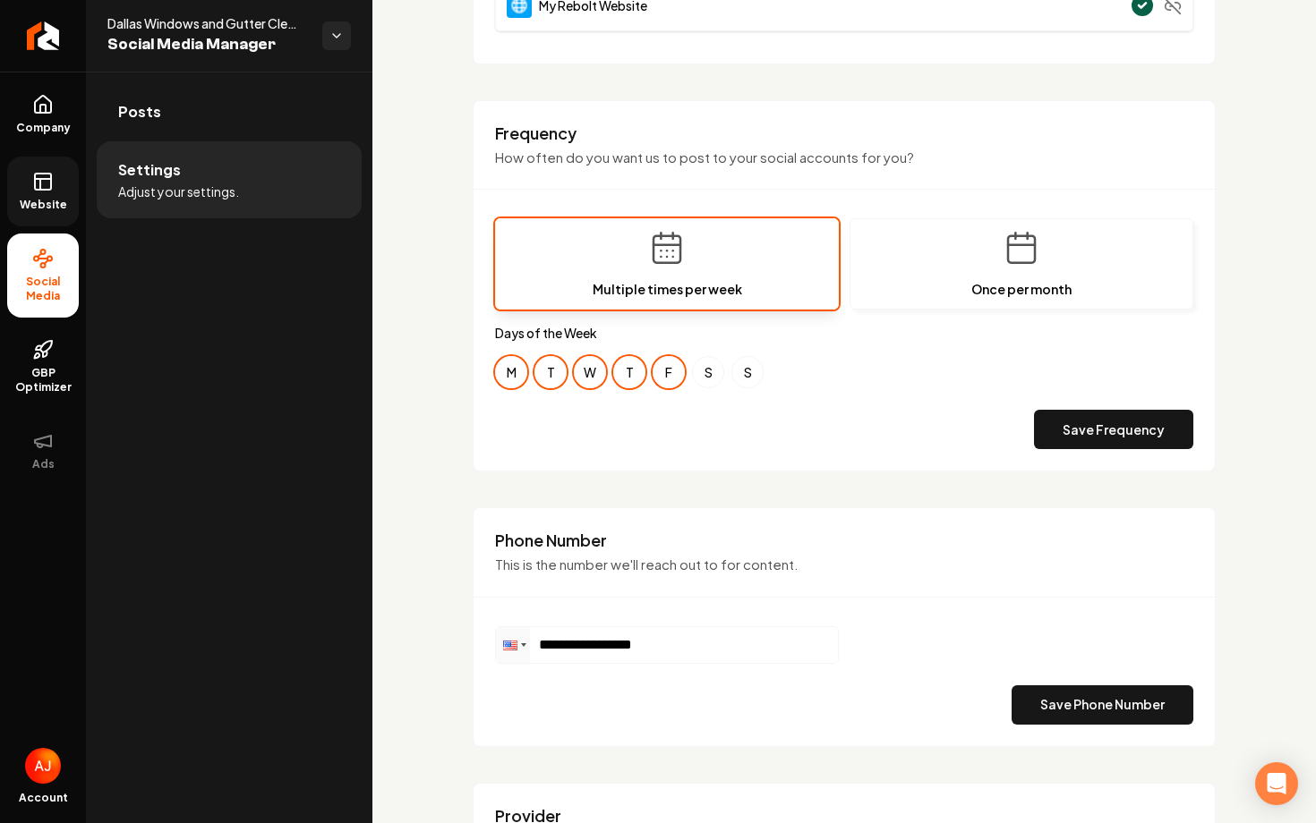
click at [64, 177] on link "Website" at bounding box center [43, 192] width 72 height 70
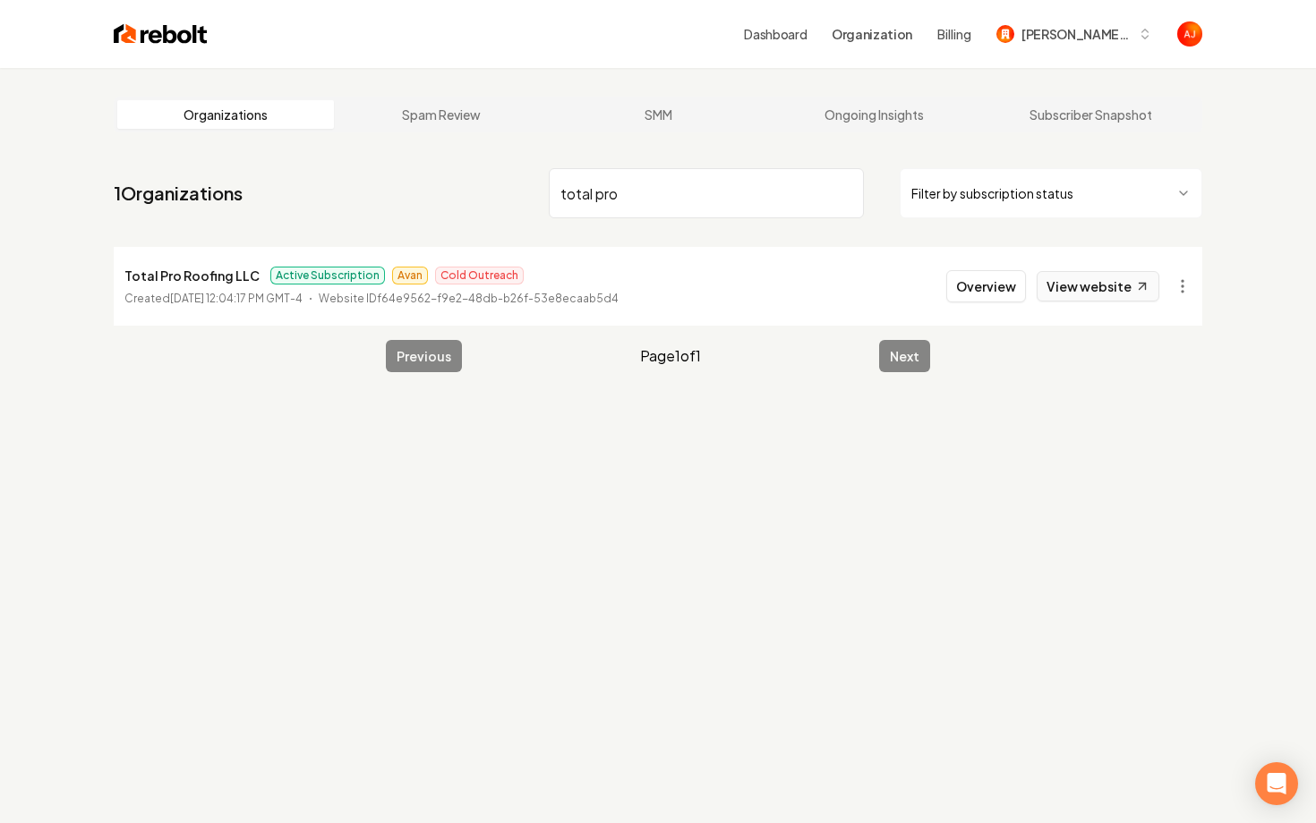
click at [1082, 289] on link "View website" at bounding box center [1098, 286] width 123 height 30
click at [1088, 300] on link "View website" at bounding box center [1098, 286] width 123 height 30
drag, startPoint x: 660, startPoint y: 194, endPoint x: 467, endPoint y: 192, distance: 192.5
click at [473, 192] on nav "1 Organizations total pro Filter by subscription status" at bounding box center [658, 200] width 1088 height 79
type input "thriving hom"
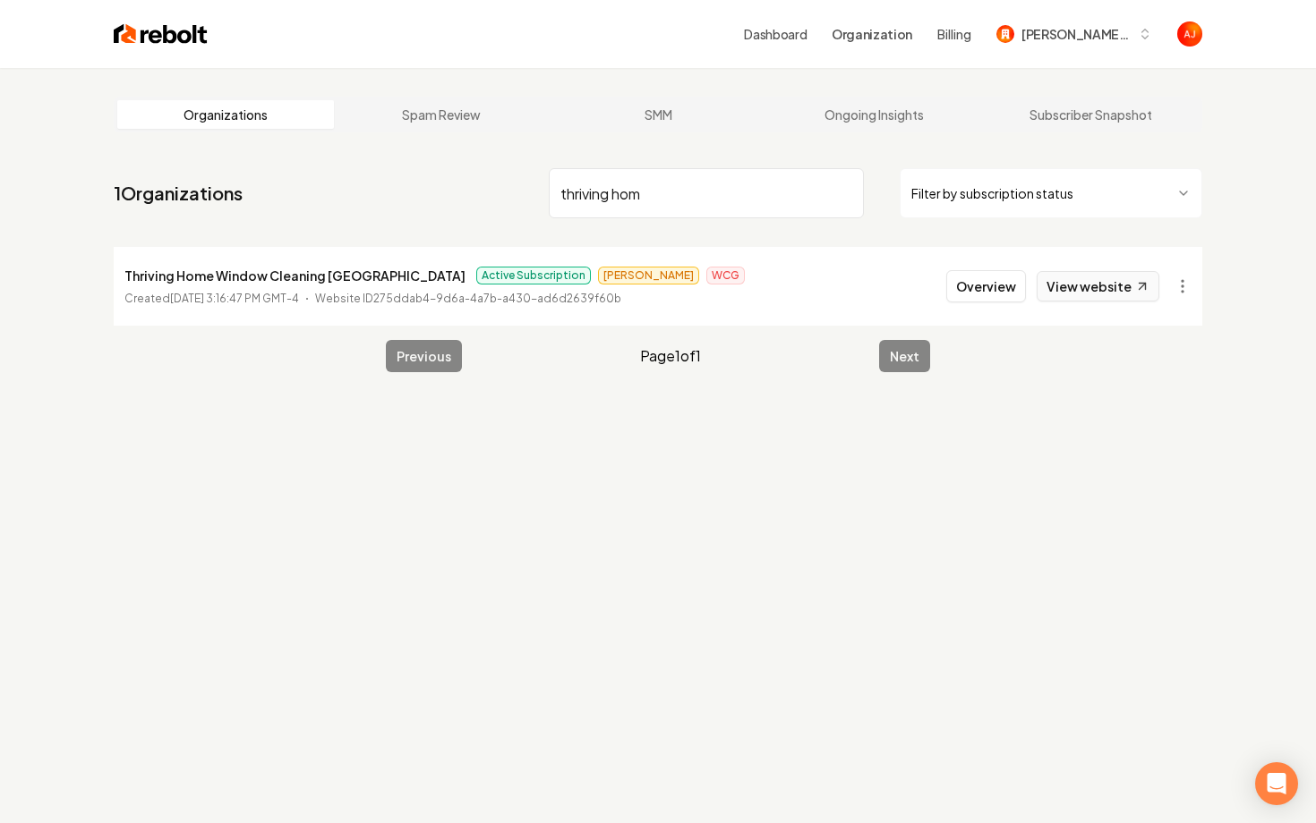
click at [1071, 289] on link "View website" at bounding box center [1098, 286] width 123 height 30
